Goal: Transaction & Acquisition: Purchase product/service

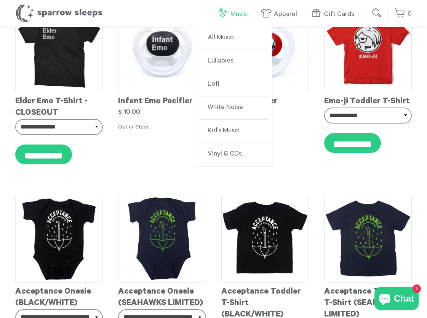
scroll to position [4676, 0]
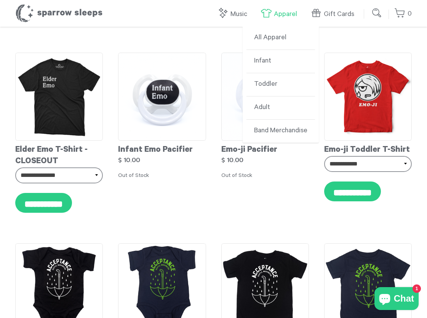
click at [282, 14] on link "Apparel" at bounding box center [281, 14] width 40 height 16
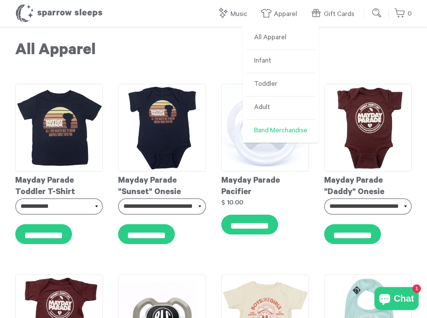
click at [270, 138] on link "Band Merchandise" at bounding box center [281, 131] width 69 height 23
